Goal: Task Accomplishment & Management: Manage account settings

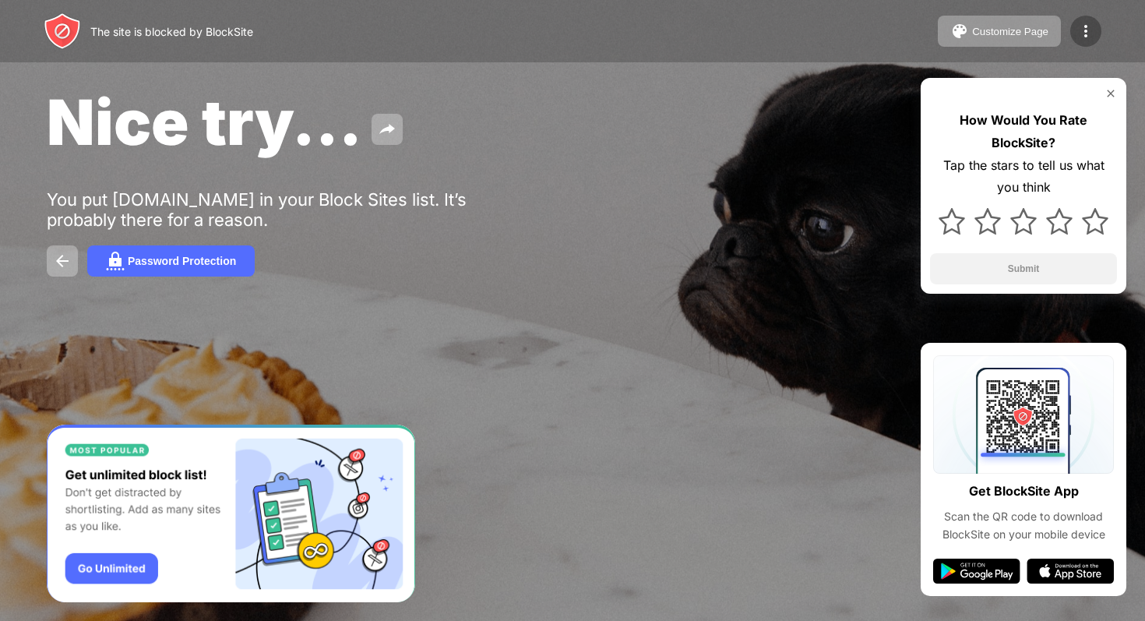
click at [1090, 26] on img at bounding box center [1086, 31] width 19 height 19
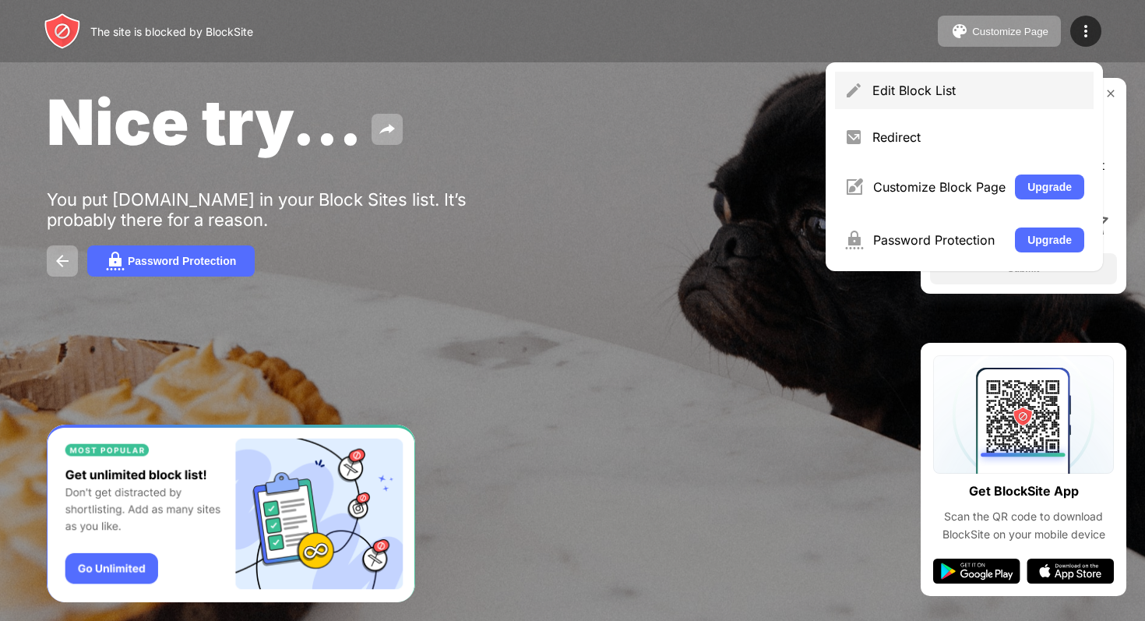
click at [987, 81] on div "Edit Block List" at bounding box center [964, 90] width 259 height 37
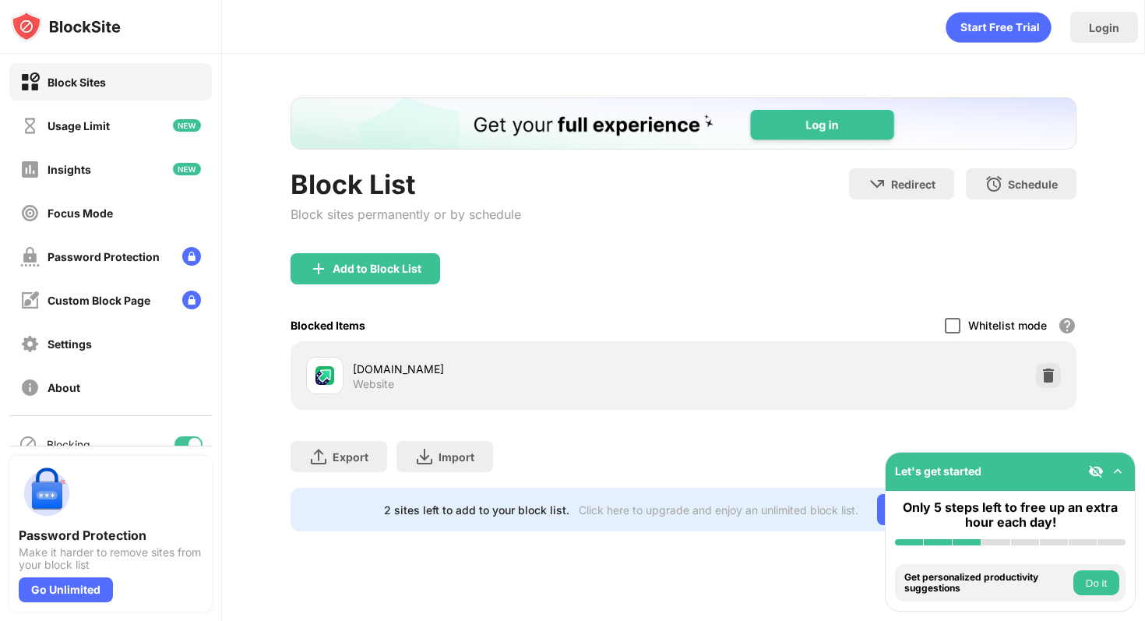
click at [951, 322] on div at bounding box center [953, 326] width 16 height 16
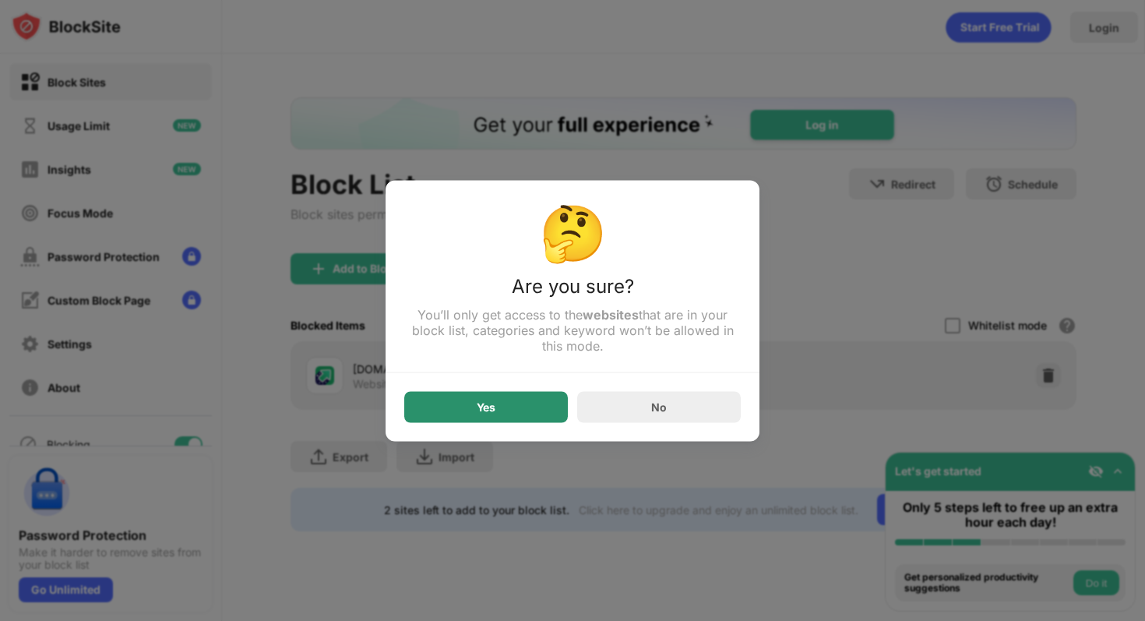
click at [486, 410] on div "Yes" at bounding box center [486, 406] width 19 height 12
